Goal: Task Accomplishment & Management: Manage account settings

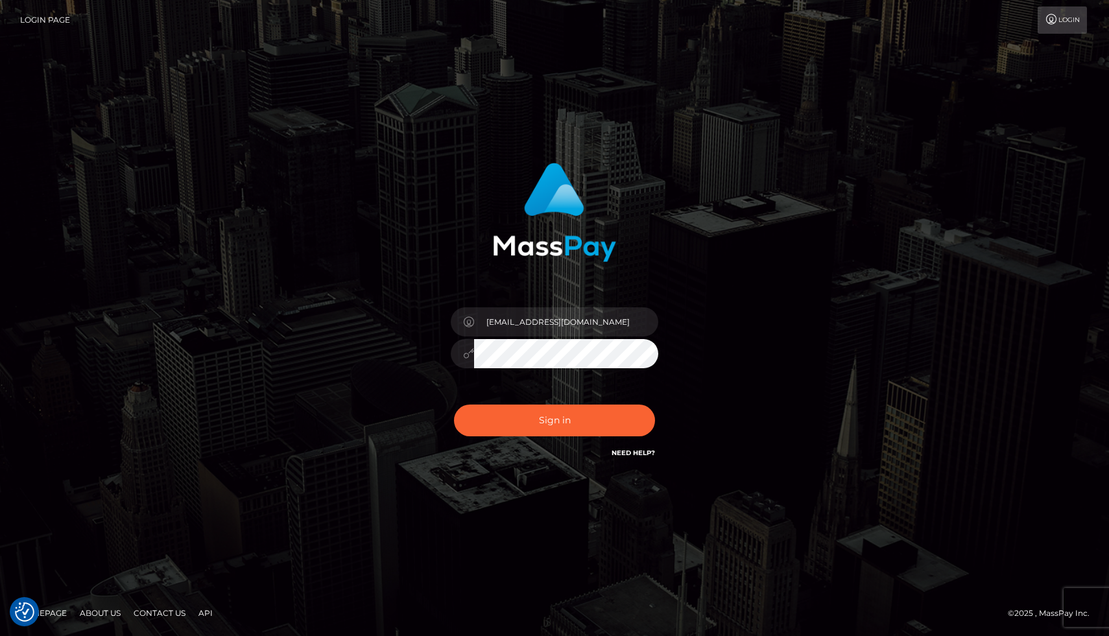
click at [454, 405] on button "Sign in" at bounding box center [554, 421] width 201 height 32
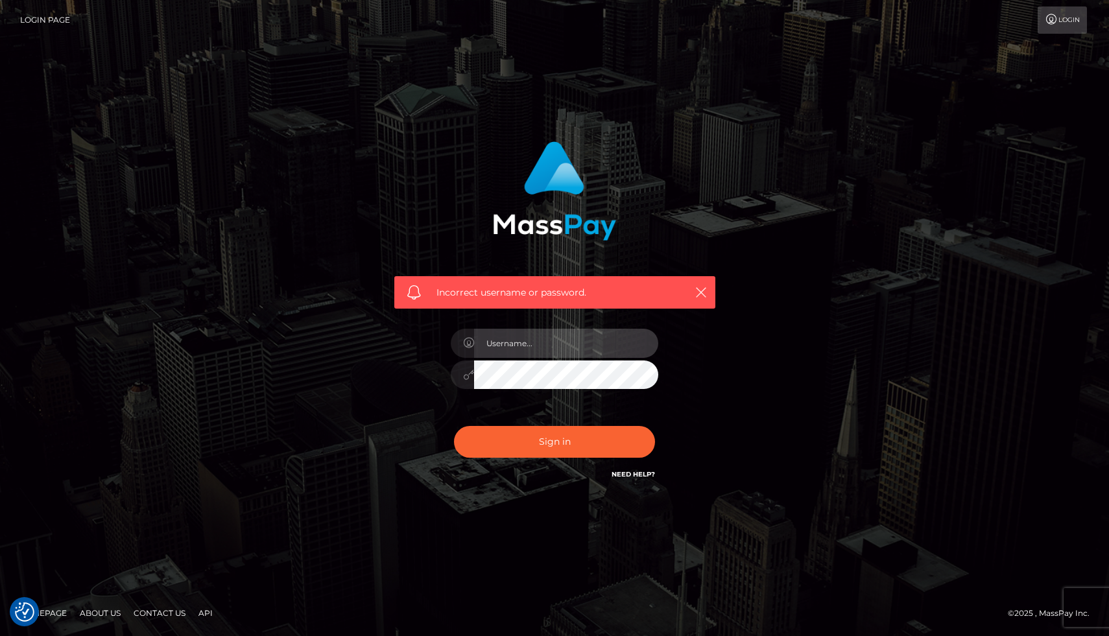
click at [568, 348] on input "text" at bounding box center [566, 343] width 184 height 29
type input "[EMAIL_ADDRESS][DOMAIN_NAME]"
click at [454, 426] on button "Sign in" at bounding box center [554, 442] width 201 height 32
click at [581, 354] on input "text" at bounding box center [566, 343] width 184 height 29
type input "[EMAIL_ADDRESS][DOMAIN_NAME]"
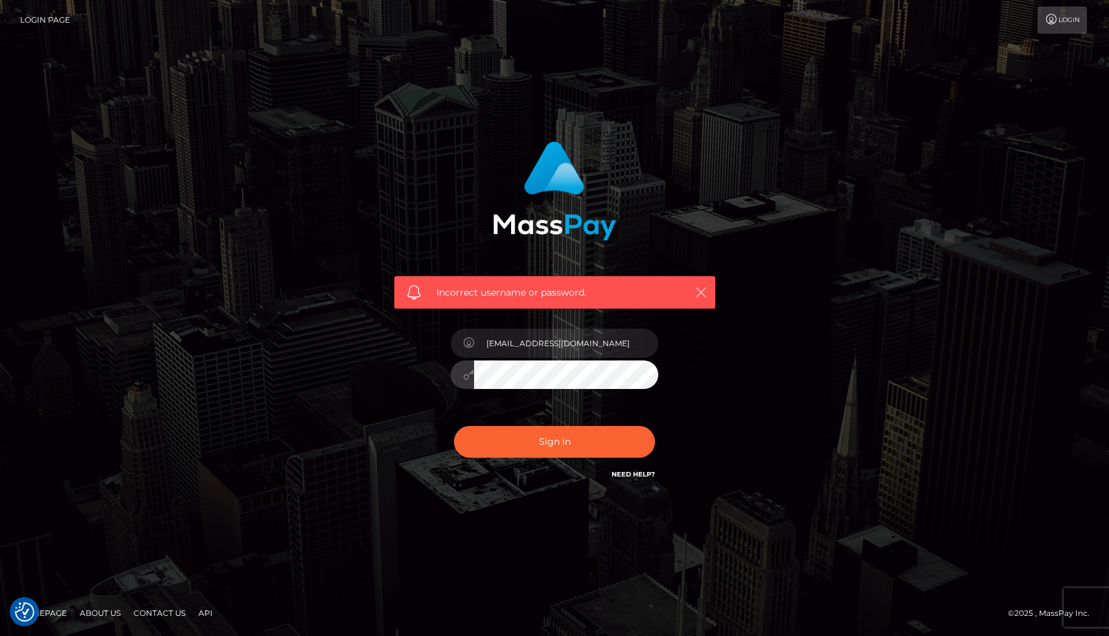
click at [708, 289] on button "button" at bounding box center [701, 292] width 16 height 16
click at [695, 289] on icon "button" at bounding box center [701, 292] width 13 height 13
